Goal: Task Accomplishment & Management: Complete application form

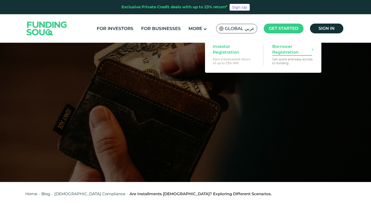
click at [284, 51] on span "Borrower Registration" at bounding box center [292, 49] width 40 height 11
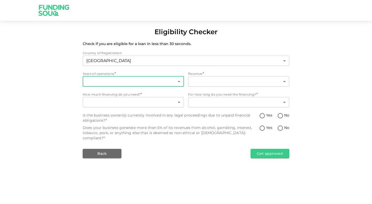
click at [171, 83] on body "Eligibility Checker Check if you are eligible for a loan in less than 30 second…" at bounding box center [186, 102] width 372 height 204
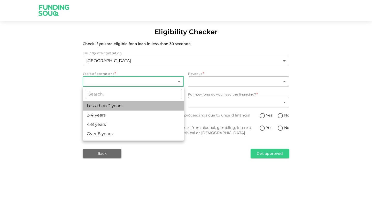
click at [155, 107] on li "Less than 2 years" at bounding box center [133, 105] width 101 height 9
type input "1"
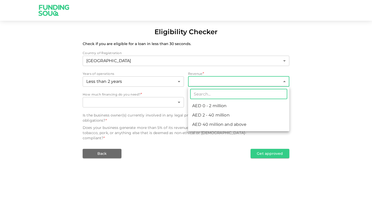
click at [219, 78] on body "Eligibility Checker Check if you are eligible for a loan in less than 30 second…" at bounding box center [186, 102] width 372 height 204
click at [214, 103] on li "AED 0 - 2 million" at bounding box center [238, 105] width 101 height 9
type input "1"
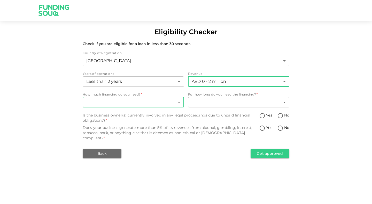
click at [162, 99] on body "Eligibility Checker Check if you are eligible for a loan in less than 30 second…" at bounding box center [186, 102] width 372 height 204
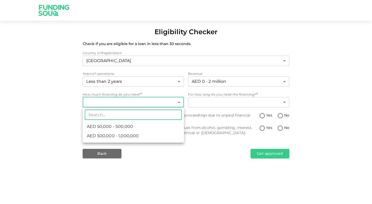
click at [149, 129] on li "AED 50,000 - 500,000" at bounding box center [133, 126] width 101 height 9
type input "1"
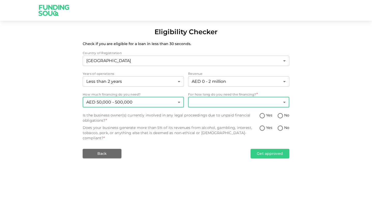
click at [206, 103] on body "Eligibility Checker Check if you are eligible for a loan in less than 30 second…" at bounding box center [186, 102] width 372 height 204
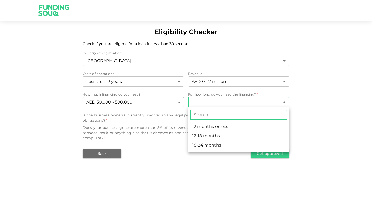
click at [207, 145] on li "18-24 months" at bounding box center [238, 144] width 101 height 9
type input "3"
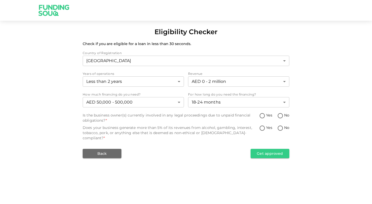
click at [266, 116] on span "Yes" at bounding box center [269, 114] width 6 height 5
click at [266, 116] on input "Yes" at bounding box center [262, 115] width 8 height 7
radio input "true"
click at [281, 127] on input "No" at bounding box center [280, 128] width 8 height 7
radio input "true"
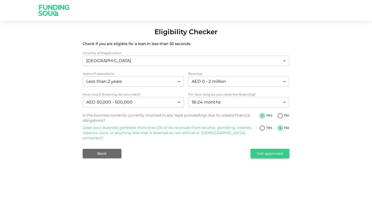
click at [271, 152] on button "Get approved" at bounding box center [270, 153] width 39 height 9
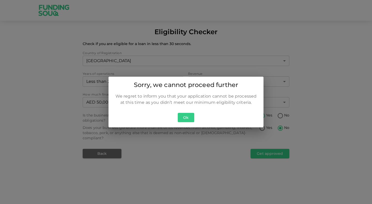
click at [192, 122] on div "Ok" at bounding box center [186, 119] width 155 height 17
click at [182, 121] on button "Ok" at bounding box center [186, 118] width 17 height 10
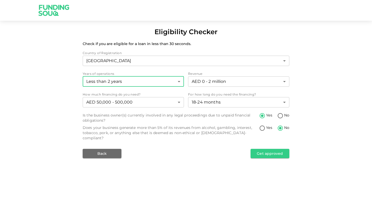
click at [155, 82] on body "Eligibility Checker Check if you are eligible for a loan in less than 30 second…" at bounding box center [186, 102] width 372 height 204
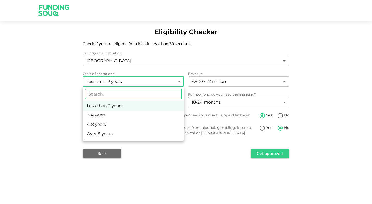
click at [144, 114] on li "2-4 years" at bounding box center [133, 114] width 101 height 9
type input "2"
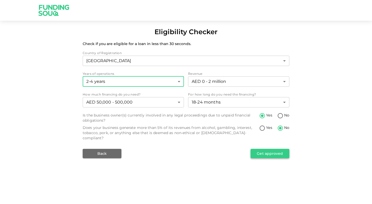
click at [269, 149] on button "Get approved" at bounding box center [270, 153] width 39 height 9
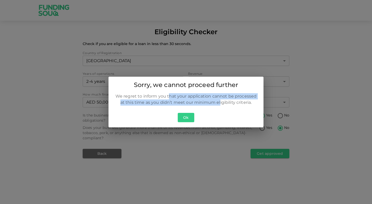
drag, startPoint x: 170, startPoint y: 96, endPoint x: 217, endPoint y: 104, distance: 48.2
click at [218, 104] on p "We regret to inform you that your application cannot be processed at this time …" at bounding box center [186, 99] width 143 height 12
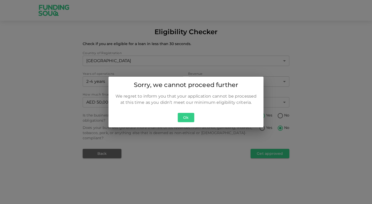
click at [187, 121] on button "Ok" at bounding box center [186, 118] width 17 height 10
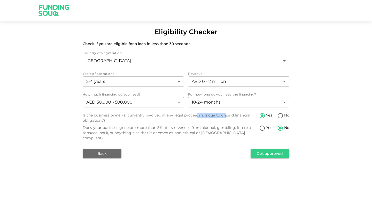
drag, startPoint x: 197, startPoint y: 115, endPoint x: 225, endPoint y: 115, distance: 27.4
click at [225, 115] on div "Is the business owner(s) currently involved in any legal proceedings due to unp…" at bounding box center [171, 117] width 176 height 10
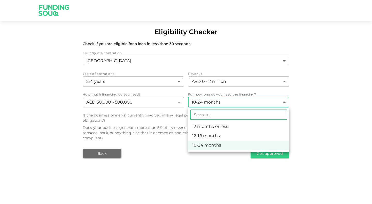
click at [227, 102] on body "Eligibility Checker Check if you are eligible for a loan in less than 30 second…" at bounding box center [186, 102] width 372 height 204
click at [163, 106] on div at bounding box center [186, 102] width 372 height 204
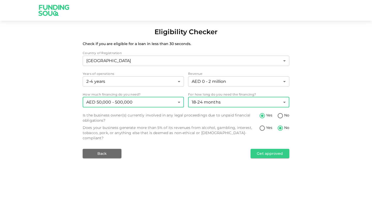
click at [165, 104] on body "Eligibility Checker Check if you are eligible for a loan in less than 30 second…" at bounding box center [186, 102] width 372 height 204
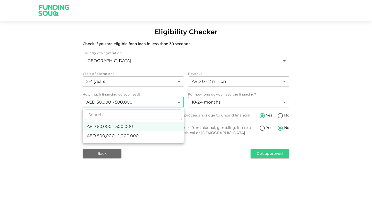
click at [225, 101] on div at bounding box center [186, 102] width 372 height 204
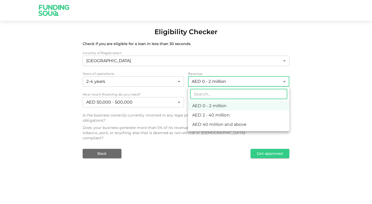
click at [226, 81] on body "Eligibility Checker Check if you are eligible for a loan in less than 30 second…" at bounding box center [186, 102] width 372 height 204
click at [164, 119] on div at bounding box center [186, 102] width 372 height 204
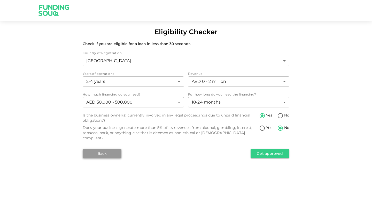
click at [112, 149] on button "Back" at bounding box center [102, 153] width 39 height 9
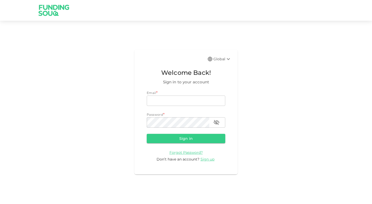
click at [55, 6] on img at bounding box center [54, 10] width 39 height 20
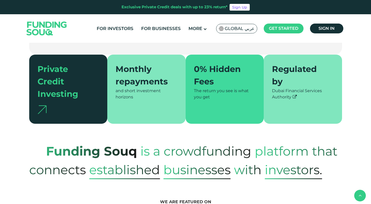
scroll to position [125, 0]
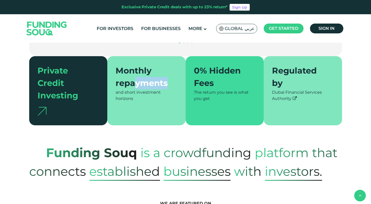
drag, startPoint x: 137, startPoint y: 72, endPoint x: 170, endPoint y: 72, distance: 32.8
click at [170, 72] on div "Monthly repayments" at bounding box center [144, 76] width 56 height 25
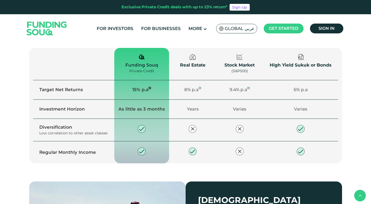
scroll to position [605, 0]
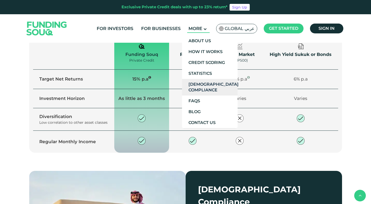
click at [214, 87] on link "[DEMOGRAPHIC_DATA] Compliance" at bounding box center [210, 87] width 56 height 17
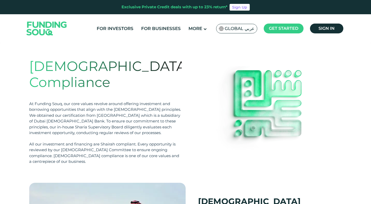
click at [161, 7] on div "Exclusive Private Credit deals with up to 23% return*" at bounding box center [174, 7] width 106 height 6
click at [238, 7] on link "Sign Up" at bounding box center [239, 7] width 20 height 7
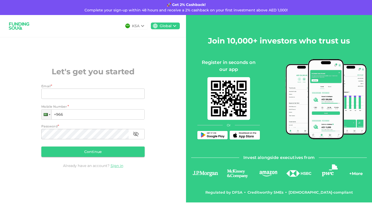
click at [139, 27] on div "KSA" at bounding box center [135, 25] width 7 height 5
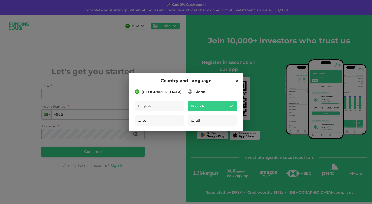
click at [156, 92] on div "[GEOGRAPHIC_DATA]" at bounding box center [162, 91] width 40 height 5
click at [162, 53] on div "Country and Language Saudi Arabia English العربية Global English العربية" at bounding box center [186, 102] width 372 height 204
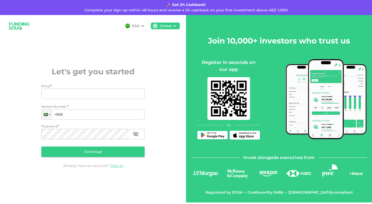
click at [17, 28] on img at bounding box center [19, 26] width 26 height 14
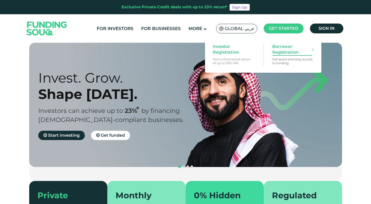
click at [280, 53] on span "Borrower Registration" at bounding box center [292, 49] width 40 height 11
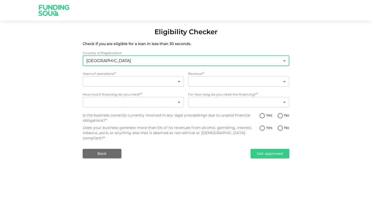
click at [207, 63] on body "Eligibility Checker Check if you are eligible for a loan in less than 30 second…" at bounding box center [186, 102] width 372 height 204
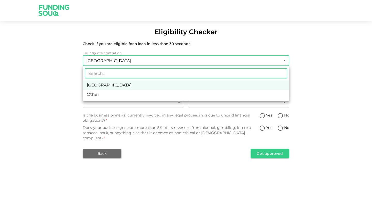
click at [202, 47] on div at bounding box center [186, 102] width 372 height 204
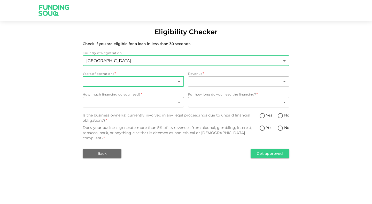
click at [151, 82] on body "Eligibility Checker Check if you are eligible for a loan in less than 30 second…" at bounding box center [186, 102] width 372 height 204
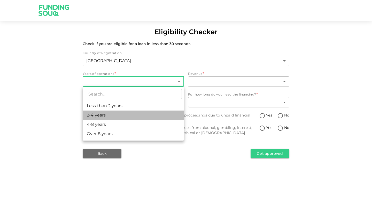
click at [141, 114] on li "2-4 years" at bounding box center [133, 114] width 101 height 9
type input "2"
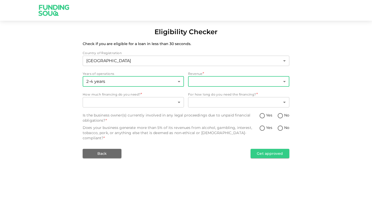
click at [219, 81] on body "Eligibility Checker Check if you are eligible for a loan in less than 30 second…" at bounding box center [186, 102] width 372 height 204
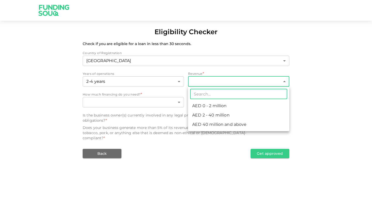
click at [214, 113] on li "AED 2 - 40 million" at bounding box center [238, 114] width 101 height 9
type input "2"
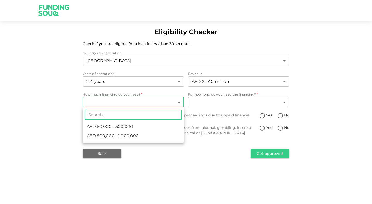
click at [148, 101] on body "Eligibility Checker Check if you are eligible for a loan in less than 30 second…" at bounding box center [186, 102] width 372 height 204
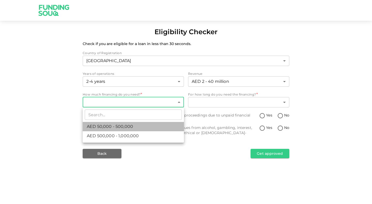
click at [138, 130] on li "AED 50,000 - 500,000" at bounding box center [133, 126] width 101 height 9
type input "1"
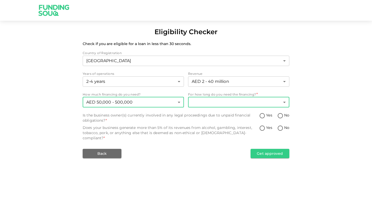
click at [213, 101] on body "Eligibility Checker Check if you are eligible for a loan in less than 30 second…" at bounding box center [186, 102] width 372 height 204
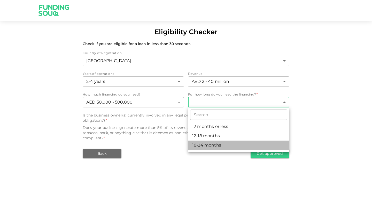
click at [209, 143] on li "18-24 months" at bounding box center [238, 144] width 101 height 9
type input "3"
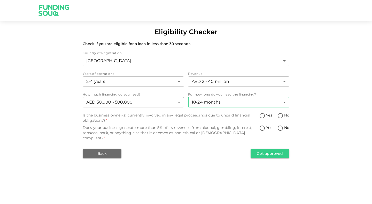
click at [262, 116] on input "Yes" at bounding box center [262, 115] width 8 height 7
radio input "true"
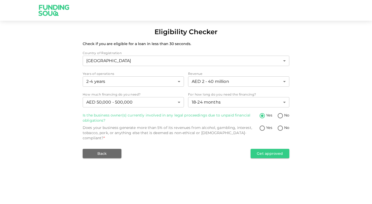
click at [284, 117] on input "No" at bounding box center [280, 115] width 8 height 7
radio input "true"
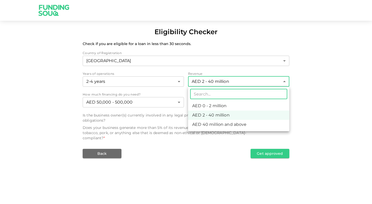
click at [242, 83] on body "Eligibility Checker Check if you are eligible for a loan in less than 30 second…" at bounding box center [186, 102] width 372 height 204
click at [229, 104] on li "AED 0 - 2 million" at bounding box center [238, 105] width 101 height 9
type input "1"
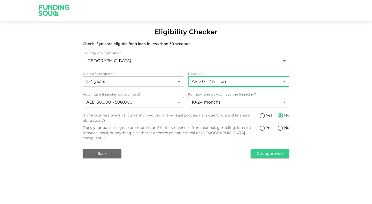
click at [278, 127] on input "No" at bounding box center [280, 128] width 8 height 7
radio input "true"
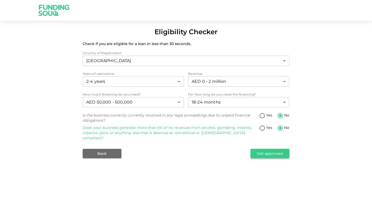
click at [266, 149] on button "Get approved" at bounding box center [270, 153] width 39 height 9
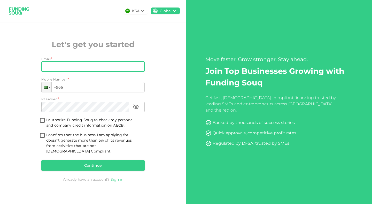
click at [90, 71] on input "Email" at bounding box center [90, 66] width 98 height 10
type input "[EMAIL_ADDRESS][DOMAIN_NAME]"
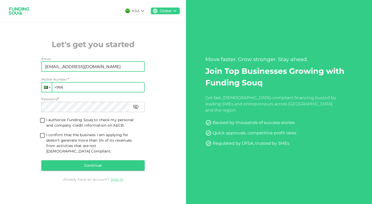
click at [48, 90] on div at bounding box center [47, 86] width 10 height 9
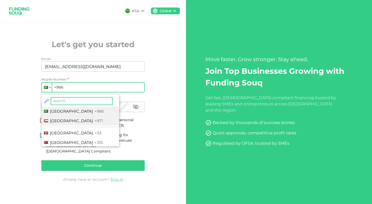
click at [63, 121] on li "United Arab Emirates +971" at bounding box center [81, 121] width 78 height 10
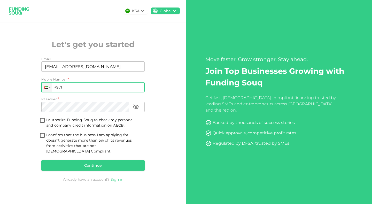
click at [79, 91] on input "+971" at bounding box center [92, 87] width 103 height 10
type input "+971 558 266 932"
click at [65, 126] on span "I authorize Funding Souq to check my personal and company credit information on…" at bounding box center [89, 122] width 87 height 10
click at [46, 124] on input "I authorize Funding Souq to check my personal and company credit information on…" at bounding box center [43, 120] width 8 height 7
checkbox input "true"
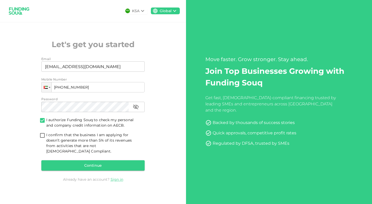
click at [87, 147] on span "I confirm that the business I am applying for doesn’t generate more than 5% of …" at bounding box center [93, 143] width 94 height 22
click at [46, 139] on input "I confirm that the business I am applying for doesn’t generate more than 5% of …" at bounding box center [43, 135] width 8 height 7
checkbox input "true"
click at [92, 164] on button "Continue" at bounding box center [92, 165] width 103 height 10
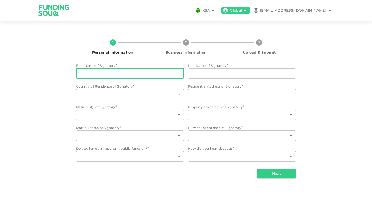
click at [150, 72] on input "First Name of Signatory" at bounding box center [130, 73] width 108 height 10
click at [128, 115] on body "KSA Global moutasemh11@gmail.com 1 Personal Information 2 Business Information …" at bounding box center [186, 102] width 372 height 204
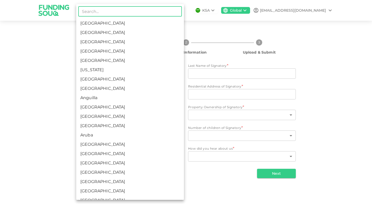
click at [51, 72] on div at bounding box center [186, 102] width 372 height 204
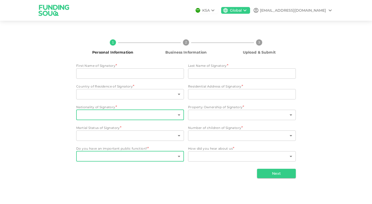
click at [143, 152] on body "KSA Global moutasemh11@gmail.com 1 Personal Information 2 Business Information …" at bounding box center [186, 102] width 372 height 204
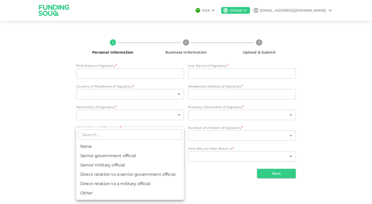
click at [189, 175] on div at bounding box center [186, 102] width 372 height 204
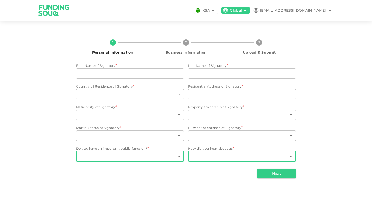
click at [210, 160] on body "KSA Global moutasemh11@gmail.com 1 Personal Information 2 Business Information …" at bounding box center [186, 102] width 372 height 204
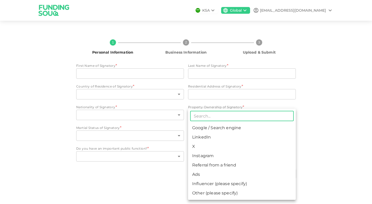
click at [166, 178] on div at bounding box center [186, 102] width 372 height 204
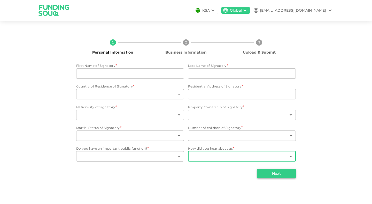
click at [273, 174] on button "Next" at bounding box center [276, 172] width 39 height 9
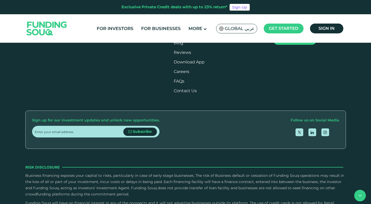
type tc-range-slider "4"
